Goal: Task Accomplishment & Management: Manage account settings

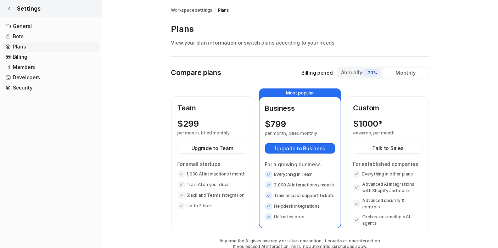
click at [10, 5] on link "Settings" at bounding box center [51, 8] width 102 height 17
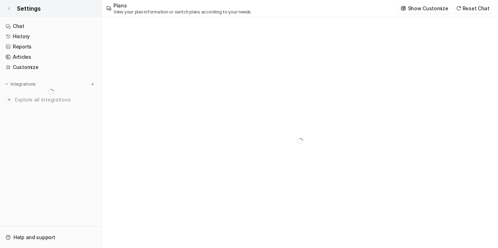
click at [10, 5] on link "Settings" at bounding box center [51, 8] width 102 height 17
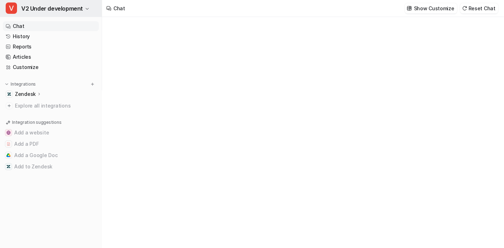
click at [43, 7] on span "V2 Under development" at bounding box center [52, 9] width 62 height 10
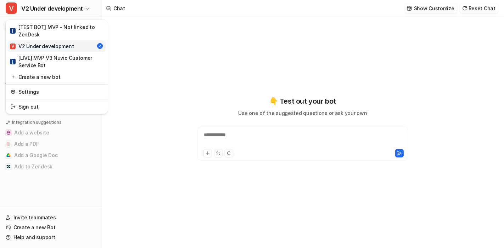
click at [67, 46] on div "V V2 Under development" at bounding box center [42, 46] width 64 height 7
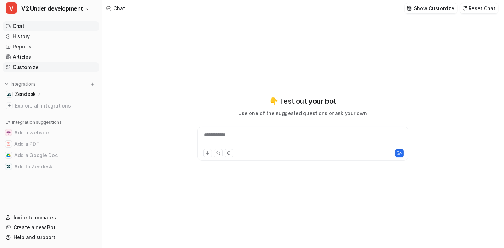
click at [29, 63] on link "Customize" at bounding box center [51, 67] width 96 height 10
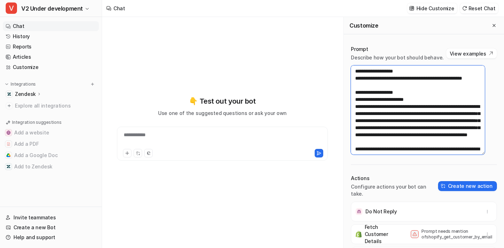
click at [386, 119] on textarea at bounding box center [418, 110] width 134 height 89
paste textarea "**********"
type textarea "**********"
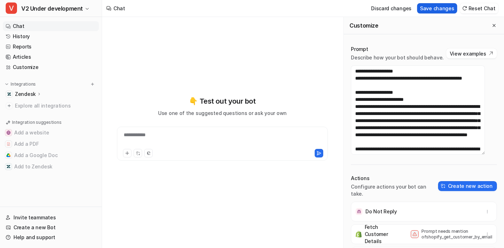
click at [438, 8] on button "Save changes" at bounding box center [437, 8] width 40 height 10
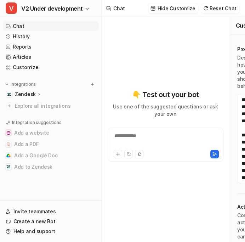
click at [188, 37] on div "**********" at bounding box center [166, 129] width 116 height 225
click at [153, 143] on div at bounding box center [165, 140] width 112 height 16
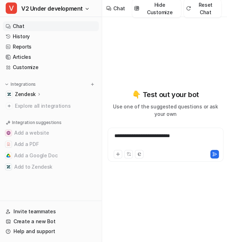
scroll to position [6, 0]
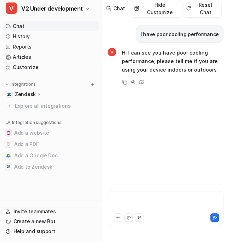
click at [141, 206] on div at bounding box center [165, 204] width 112 height 16
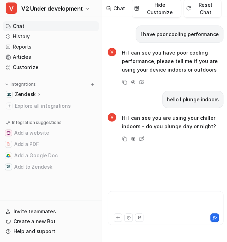
click at [157, 204] on div at bounding box center [165, 204] width 112 height 16
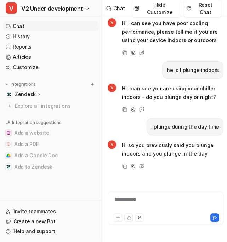
scroll to position [0, 0]
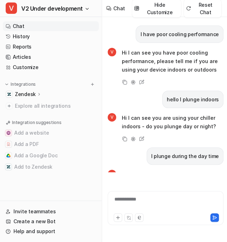
click at [193, 34] on p "I have poor cooling performance" at bounding box center [179, 34] width 78 height 9
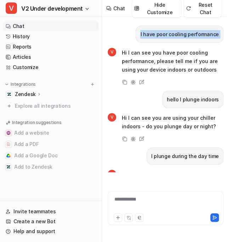
click at [193, 34] on p "I have poor cooling performance" at bounding box center [179, 34] width 78 height 9
copy div "I have poor cooling performance V"
click at [201, 10] on button "Reset Chat" at bounding box center [203, 9] width 38 height 18
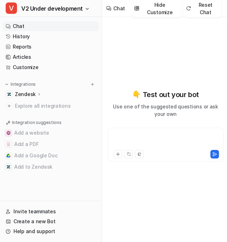
click at [153, 137] on div at bounding box center [165, 140] width 112 height 16
paste div
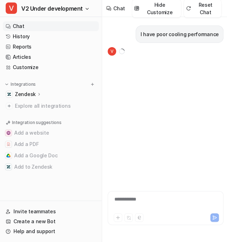
scroll to position [6, 0]
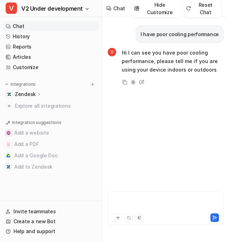
click at [150, 203] on div at bounding box center [165, 204] width 112 height 16
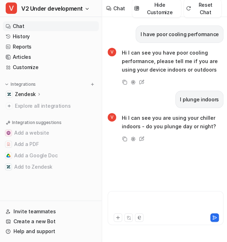
click at [150, 203] on div at bounding box center [165, 204] width 112 height 16
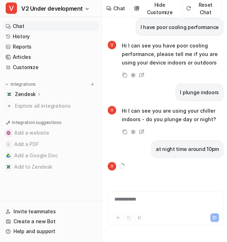
scroll to position [29, 0]
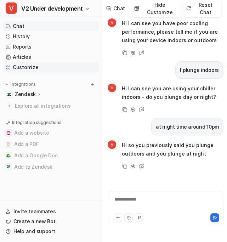
click at [37, 66] on link "Customize" at bounding box center [51, 67] width 96 height 10
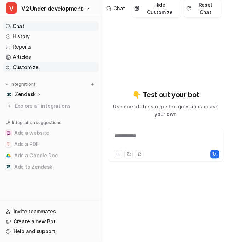
click at [45, 64] on link "Customize" at bounding box center [51, 67] width 96 height 10
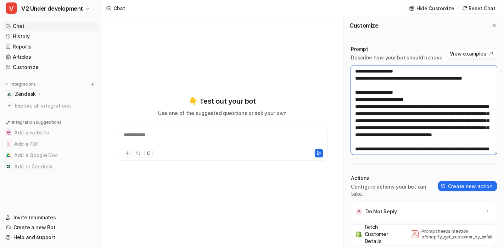
click at [386, 103] on textarea at bounding box center [424, 110] width 146 height 89
paste textarea
type textarea "**********"
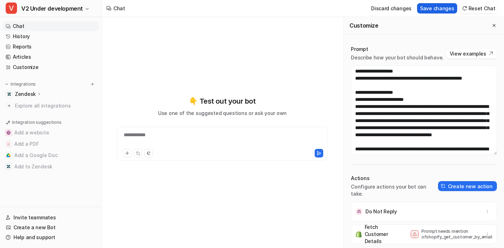
click at [446, 9] on button "Save changes" at bounding box center [437, 8] width 40 height 10
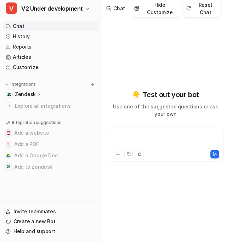
click at [140, 140] on div at bounding box center [165, 140] width 112 height 16
paste div
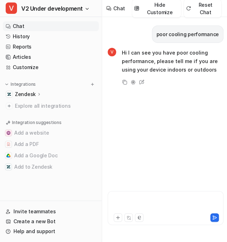
click at [169, 202] on div at bounding box center [165, 204] width 112 height 16
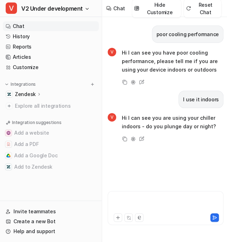
click at [155, 203] on div at bounding box center [165, 204] width 112 height 16
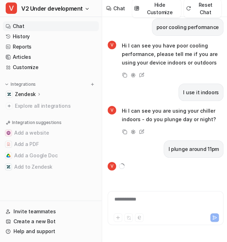
scroll to position [29, 0]
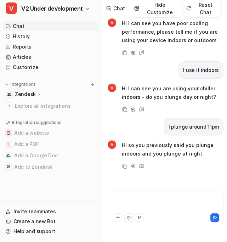
click at [145, 199] on div at bounding box center [165, 204] width 112 height 16
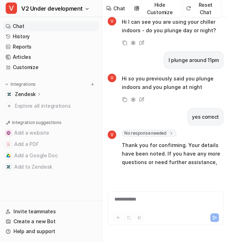
scroll to position [113, 0]
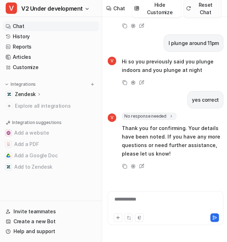
click at [203, 10] on button "Reset Chat" at bounding box center [203, 9] width 38 height 18
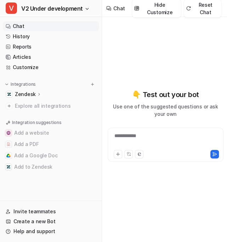
click at [151, 152] on div at bounding box center [165, 153] width 112 height 10
click at [153, 147] on div at bounding box center [165, 140] width 112 height 16
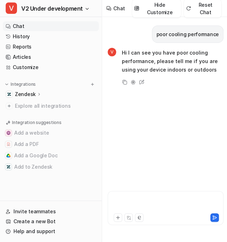
click at [138, 200] on div at bounding box center [165, 204] width 112 height 16
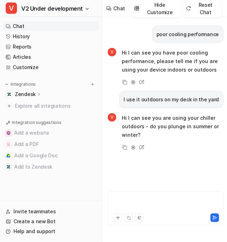
click at [159, 204] on div at bounding box center [165, 204] width 112 height 16
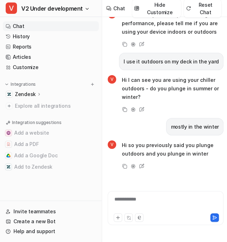
scroll to position [9, 0]
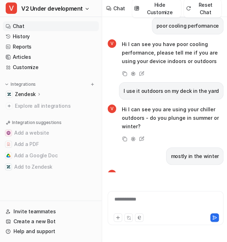
click at [158, 52] on p "Hi I can see you have poor cooling performance, please tell me if you are using…" at bounding box center [173, 53] width 102 height 26
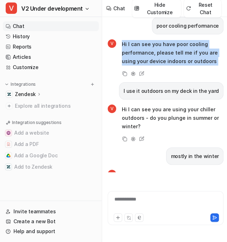
click at [158, 52] on p "Hi I can see you have poor cooling performance, please tell me if you are using…" at bounding box center [173, 53] width 102 height 26
copy div "Hi I can see you have poor cooling performance, please tell me if you are using…"
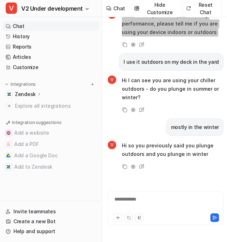
scroll to position [38, 0]
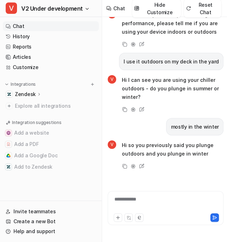
click at [153, 141] on p "Hi so you previously said you plunge outdoors and you plunge in winter" at bounding box center [173, 149] width 102 height 17
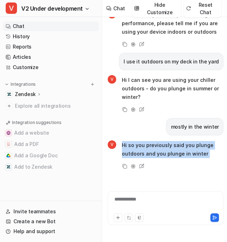
click at [153, 141] on p "Hi so you previously said you plunge outdoors and you plunge in winter" at bounding box center [173, 149] width 102 height 17
copy div "Hi so you previously said you plunge outdoors and you plunge in winter Copy Adj…"
click at [204, 9] on button "Reset Chat" at bounding box center [203, 9] width 38 height 18
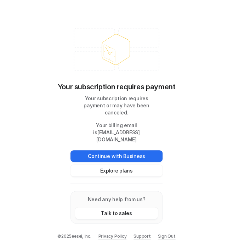
click at [147, 198] on p "Need any help from us?" at bounding box center [116, 199] width 83 height 7
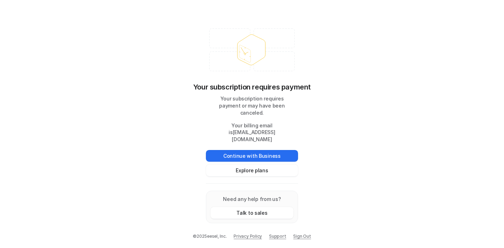
drag, startPoint x: 110, startPoint y: 1, endPoint x: 364, endPoint y: 138, distance: 288.9
click at [364, 138] on div "Your subscription requires payment Your subscription requires payment or may ha…" at bounding box center [252, 124] width 504 height 248
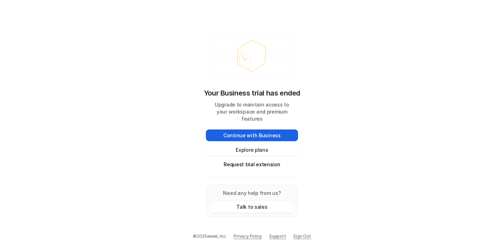
click at [268, 134] on button "Continue with Business" at bounding box center [252, 136] width 92 height 12
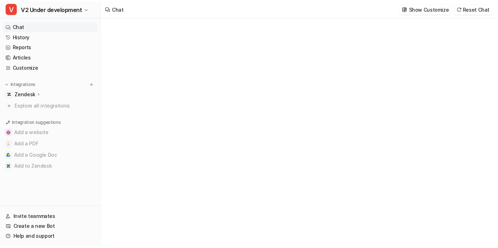
scroll to position [957, 0]
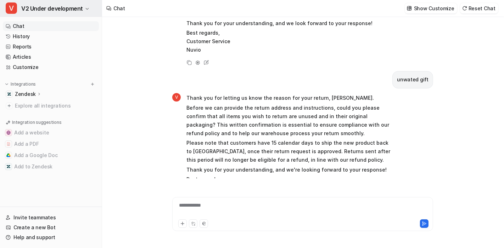
click at [51, 15] on button "V V2 Under development" at bounding box center [51, 8] width 102 height 17
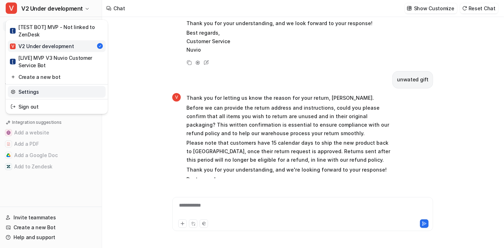
click at [27, 94] on link "Settings" at bounding box center [57, 92] width 98 height 12
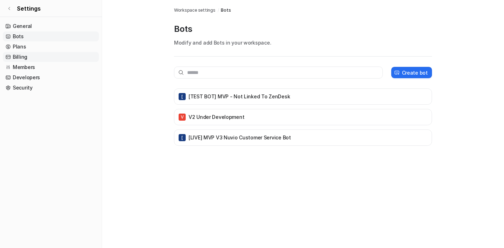
click at [36, 58] on link "Billing" at bounding box center [51, 57] width 96 height 10
